Goal: Browse casually

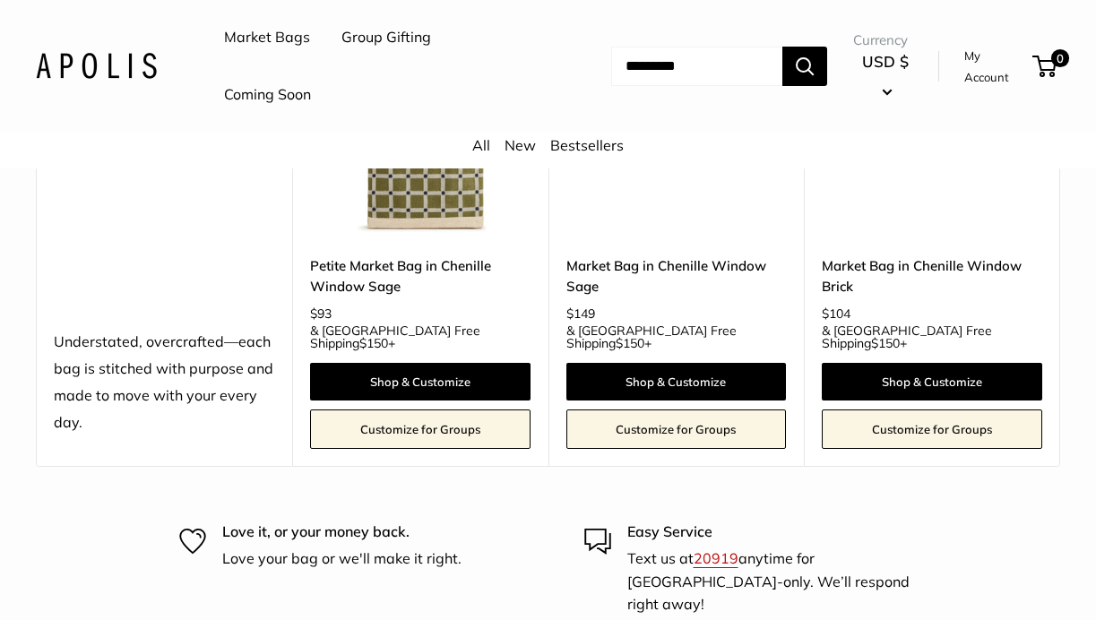
scroll to position [4810, 0]
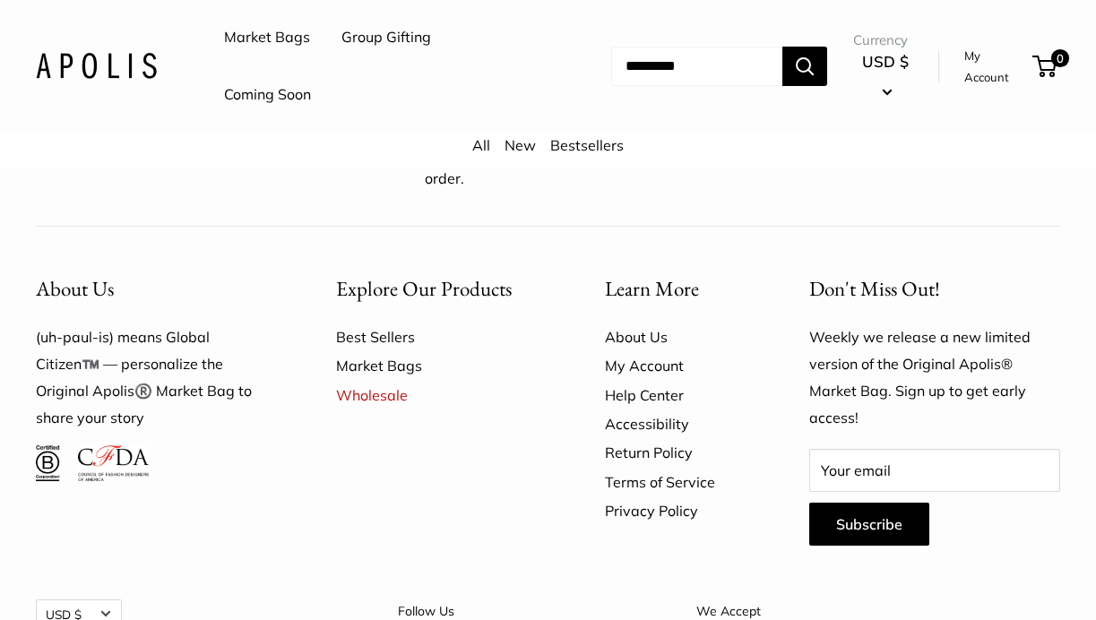
click at [638, 323] on link "About Us" at bounding box center [676, 337] width 142 height 29
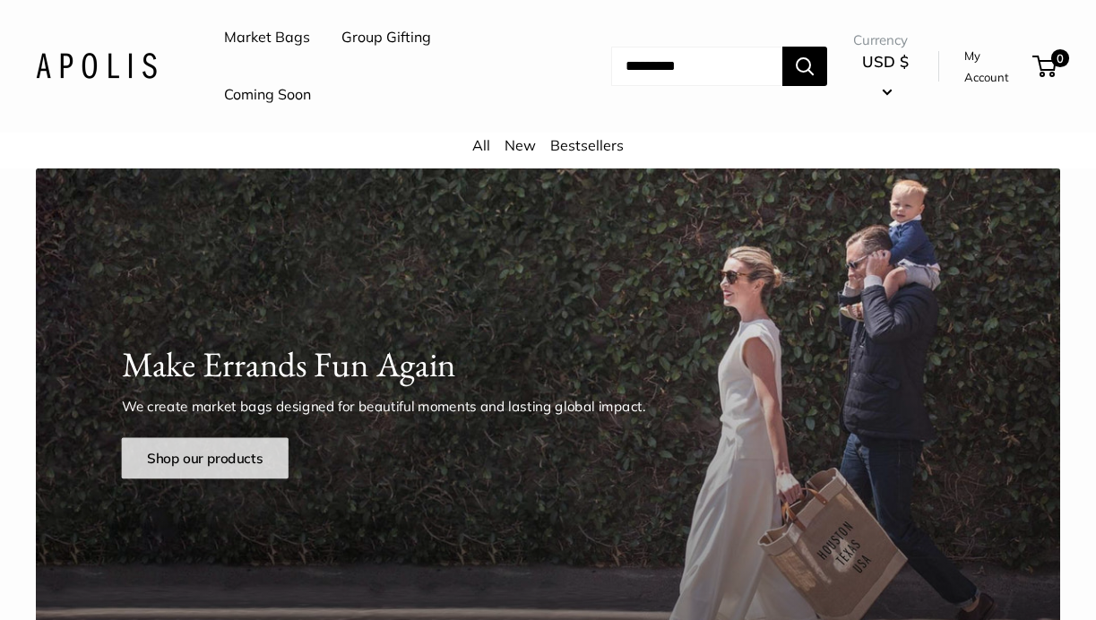
click at [185, 459] on link "Shop our products" at bounding box center [204, 457] width 167 height 41
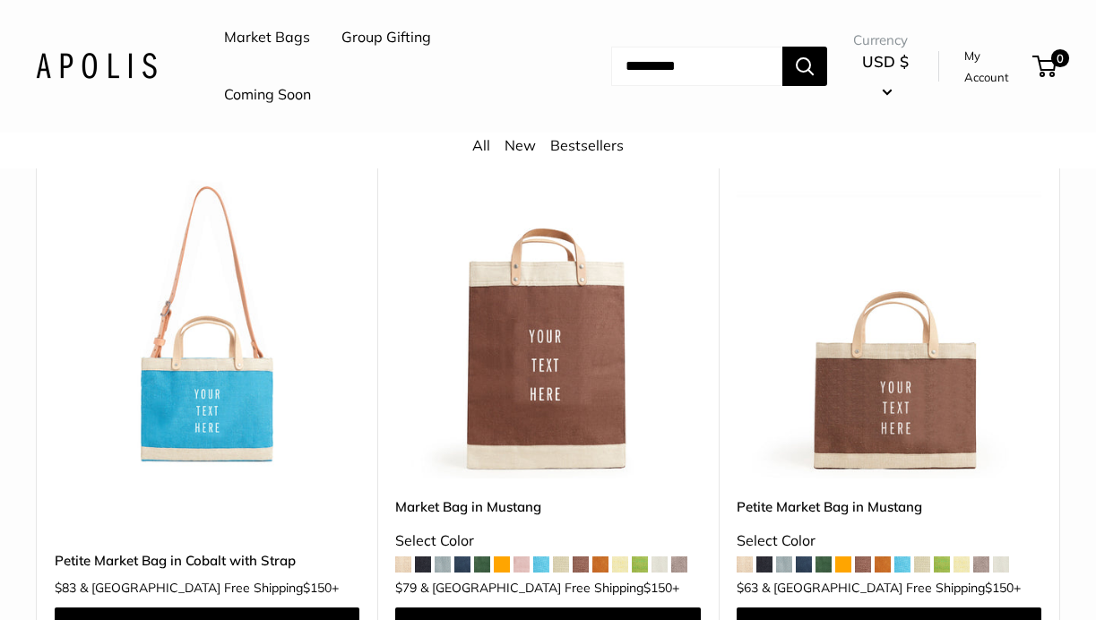
scroll to position [4876, 0]
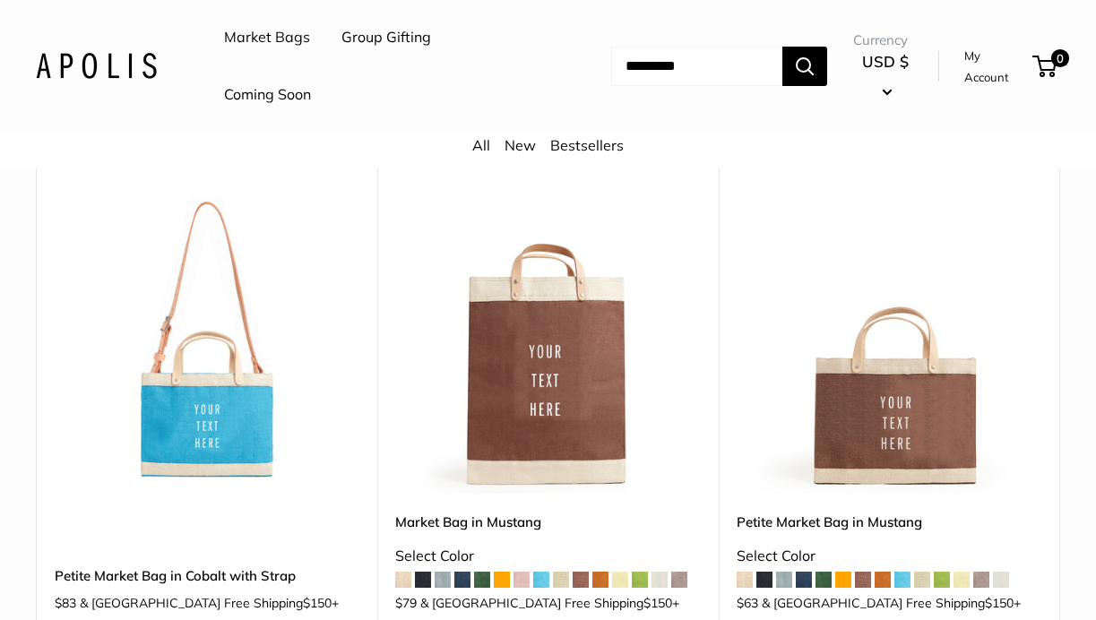
click at [589, 147] on link "Bestsellers" at bounding box center [586, 145] width 73 height 18
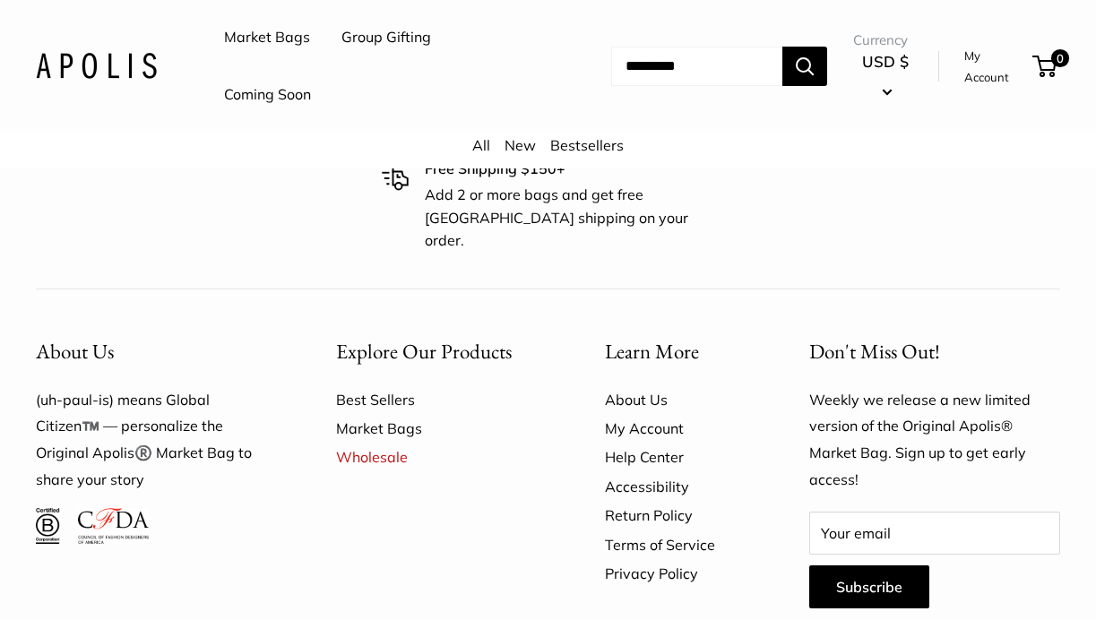
scroll to position [1135, 0]
